Goal: Information Seeking & Learning: Understand process/instructions

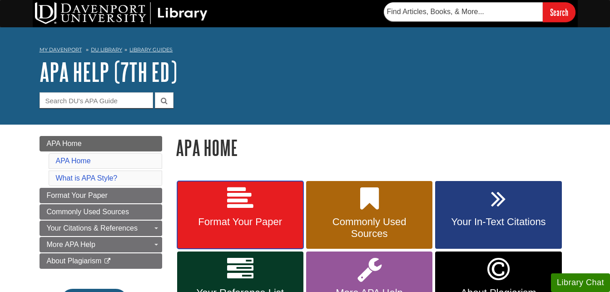
click at [227, 211] on icon at bounding box center [240, 198] width 26 height 26
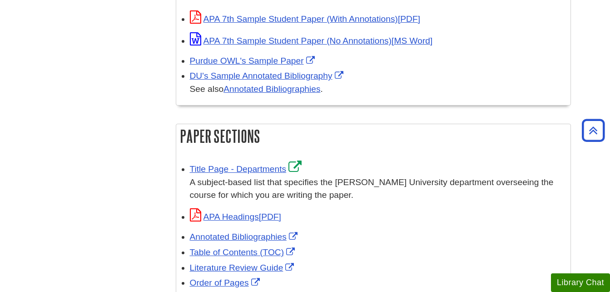
scroll to position [464, 0]
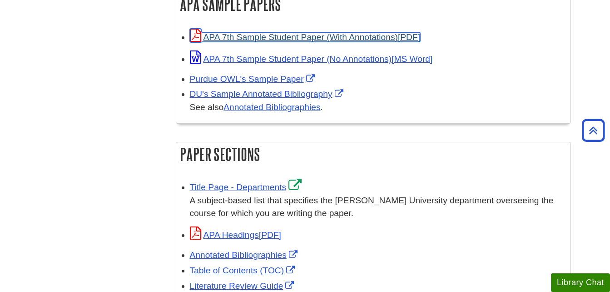
click at [343, 39] on link "APA 7th Sample Student Paper (With Annotations)" at bounding box center [305, 37] width 230 height 10
click at [294, 38] on link "APA 7th Sample Student Paper (With Annotations)" at bounding box center [305, 37] width 230 height 10
